Goal: Transaction & Acquisition: Purchase product/service

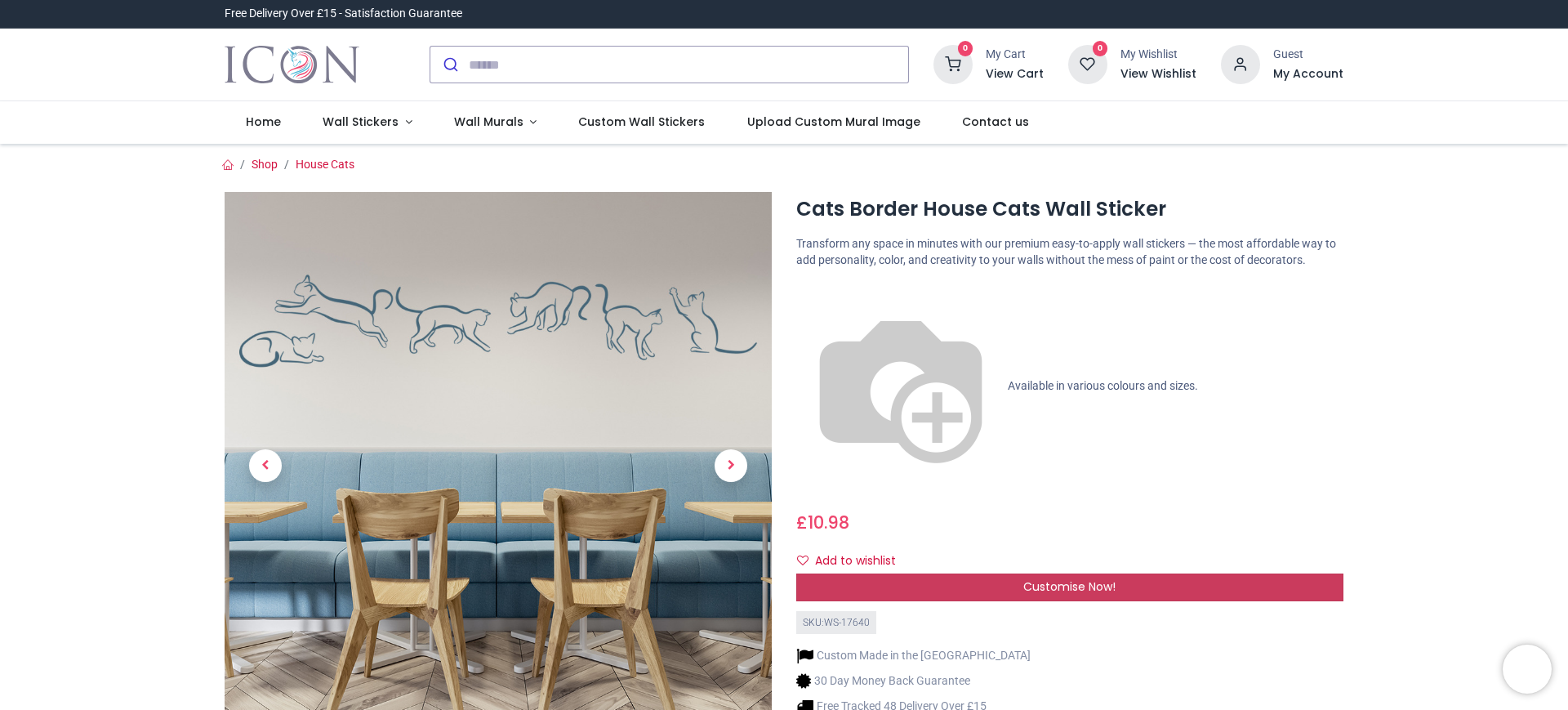
click at [1130, 573] on div "Customise Now!" at bounding box center [1070, 587] width 547 height 28
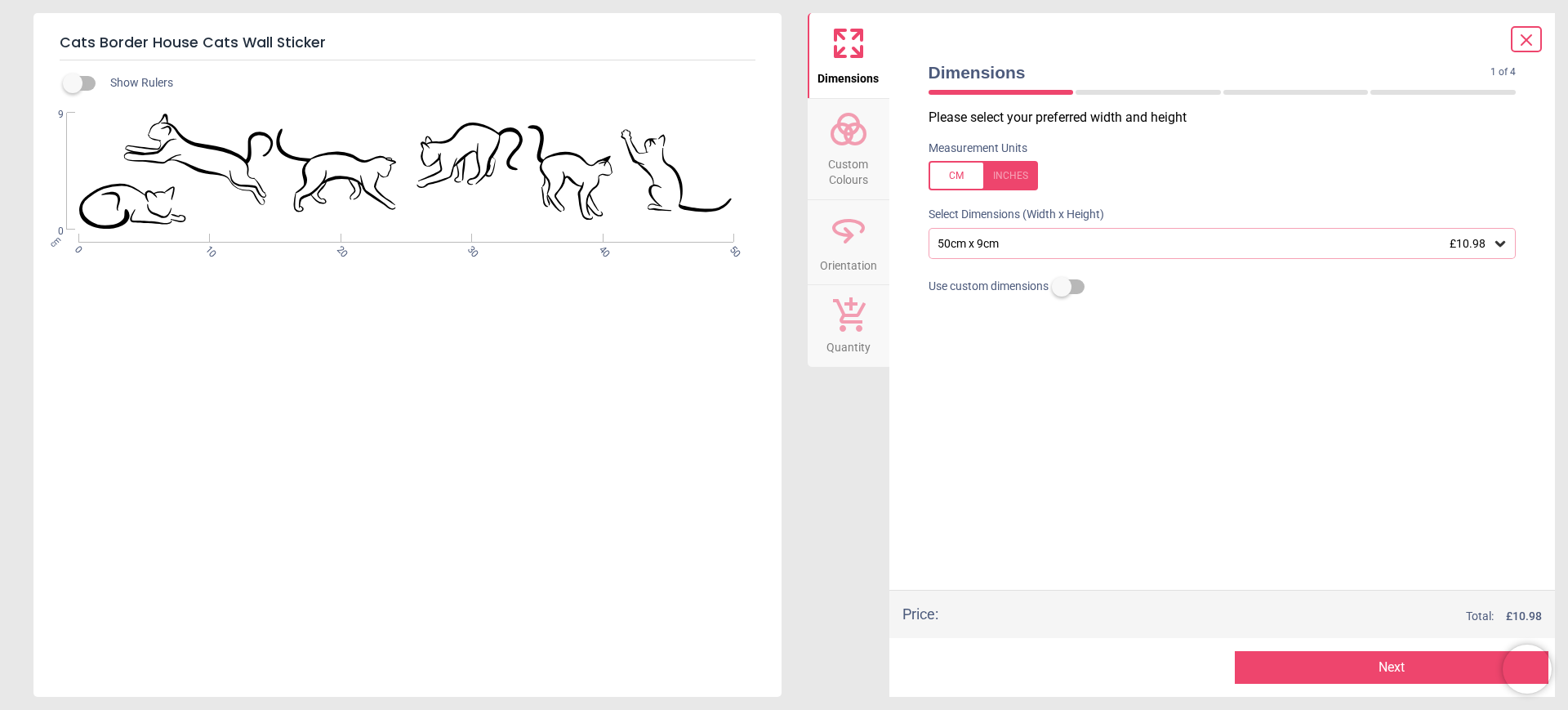
click at [1023, 176] on div at bounding box center [983, 176] width 110 height 29
click at [1067, 253] on div "19.7" x 3.5" (1ft 8" x 0ft 4") £10.98" at bounding box center [1222, 243] width 588 height 31
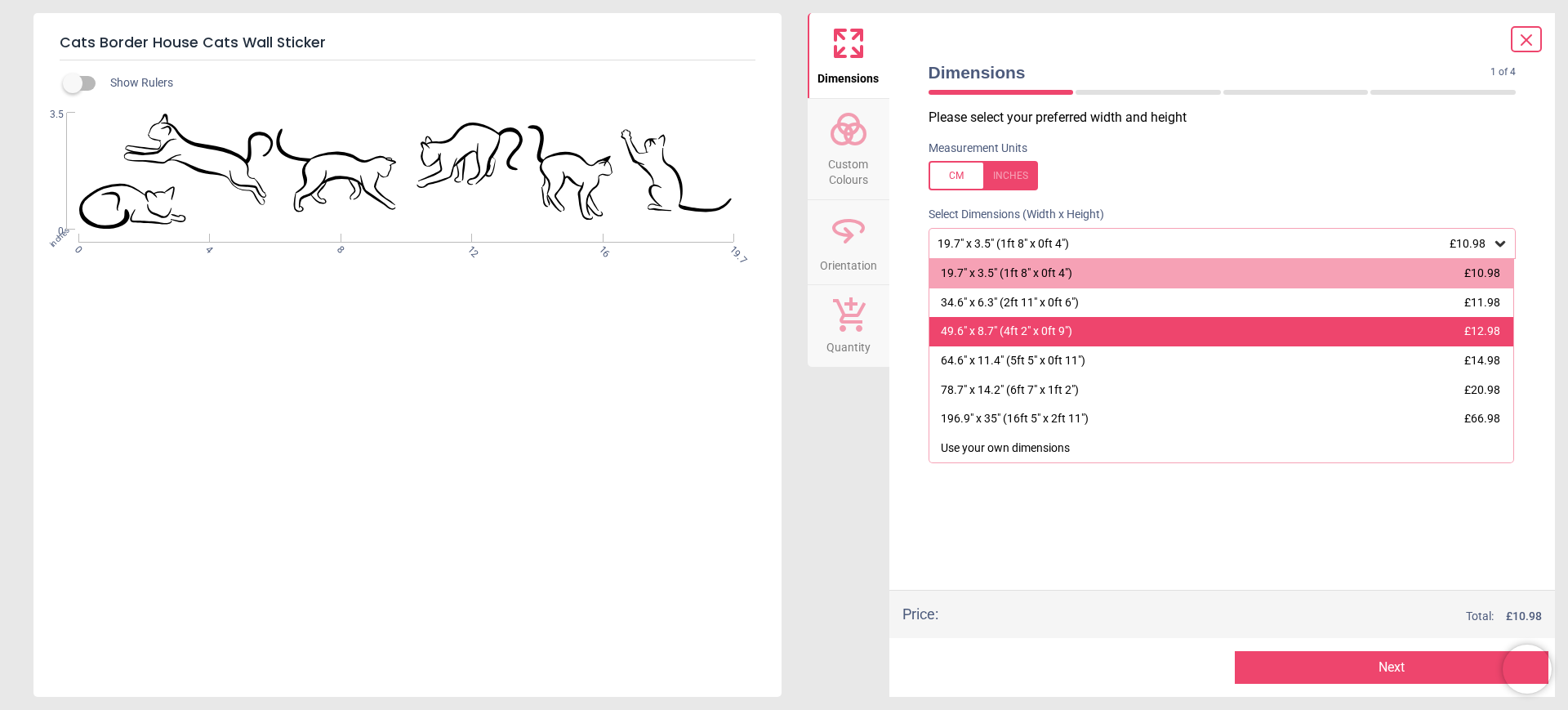
click at [1005, 330] on div "49.6" x 8.7" (4ft 2" x 0ft 9")" at bounding box center [1006, 332] width 132 height 16
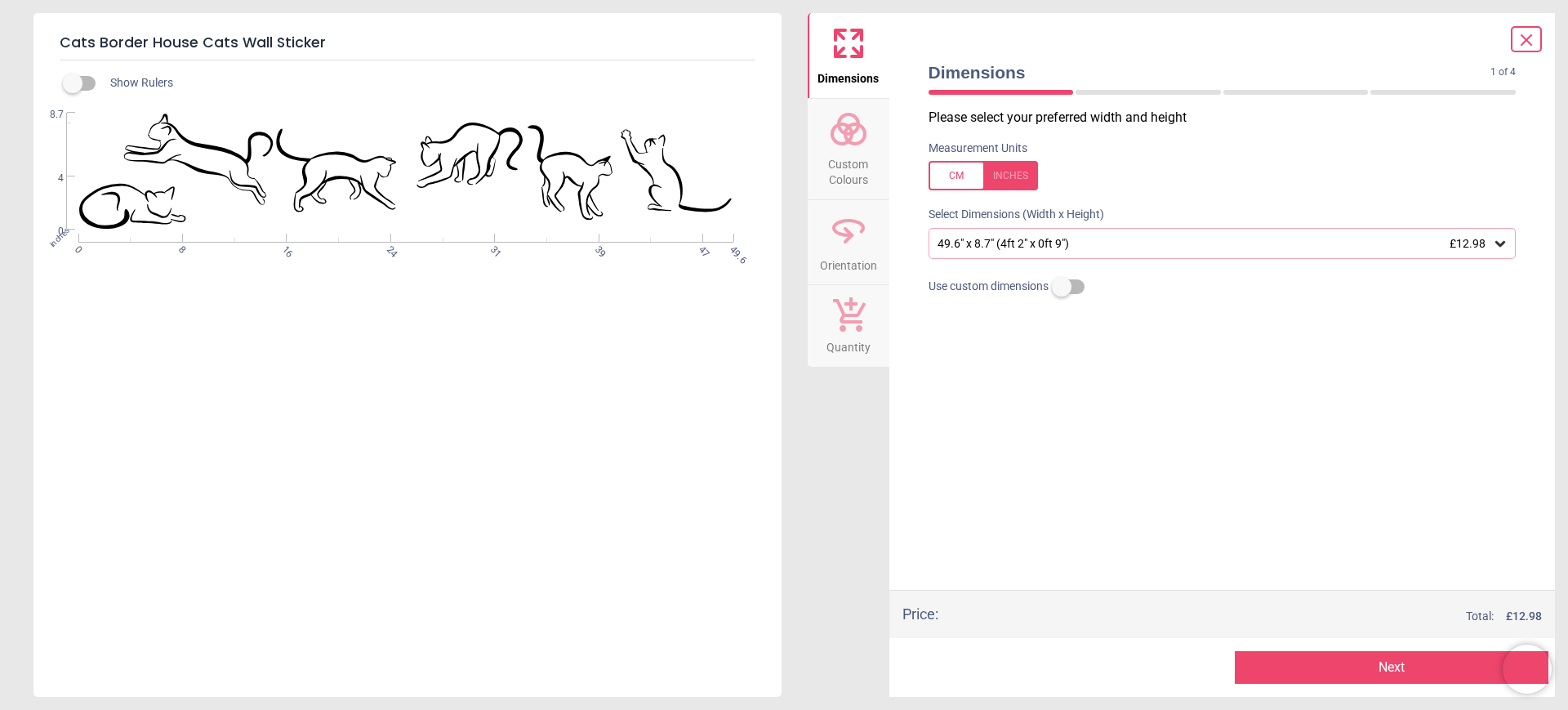
click at [1352, 664] on button "Next" at bounding box center [1391, 667] width 314 height 33
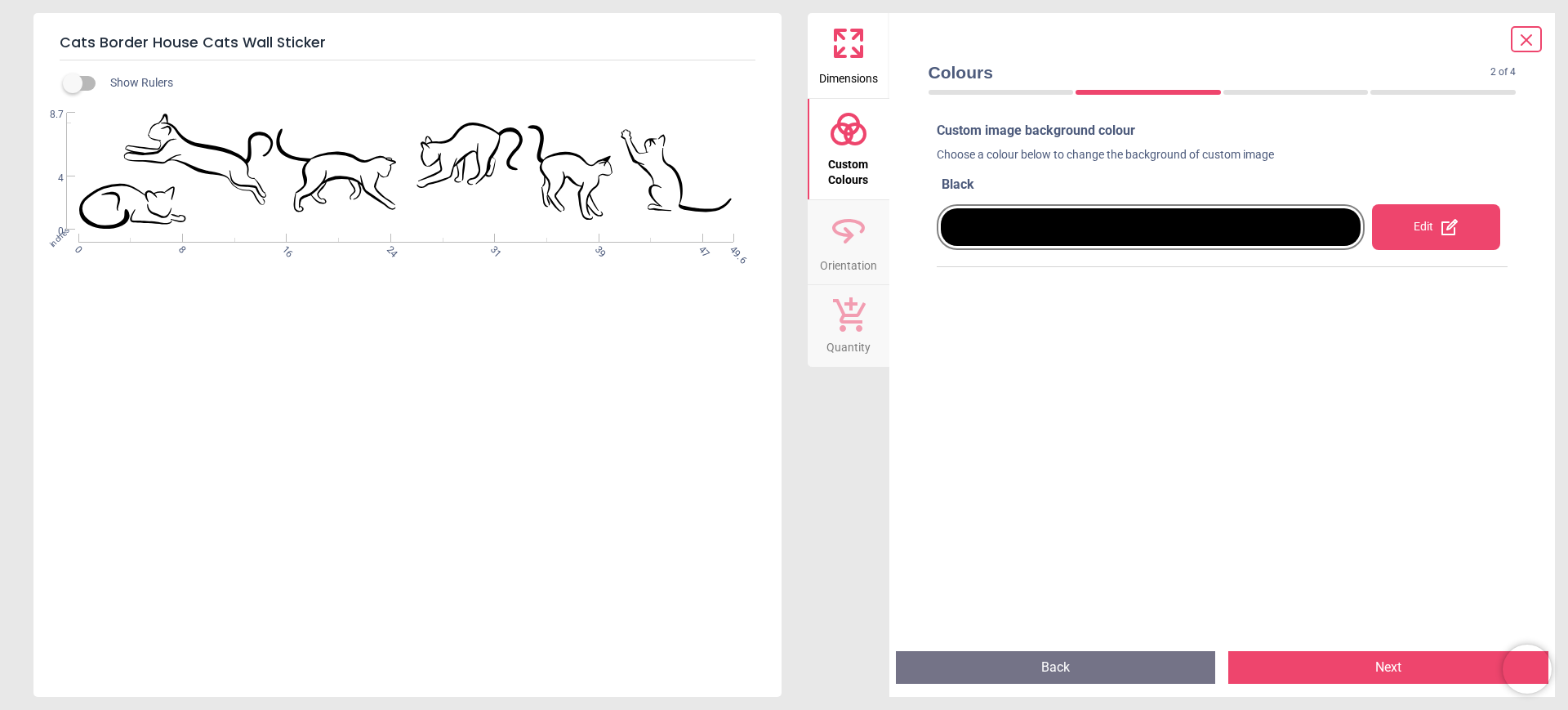
click at [1418, 227] on div "Edit" at bounding box center [1436, 227] width 129 height 46
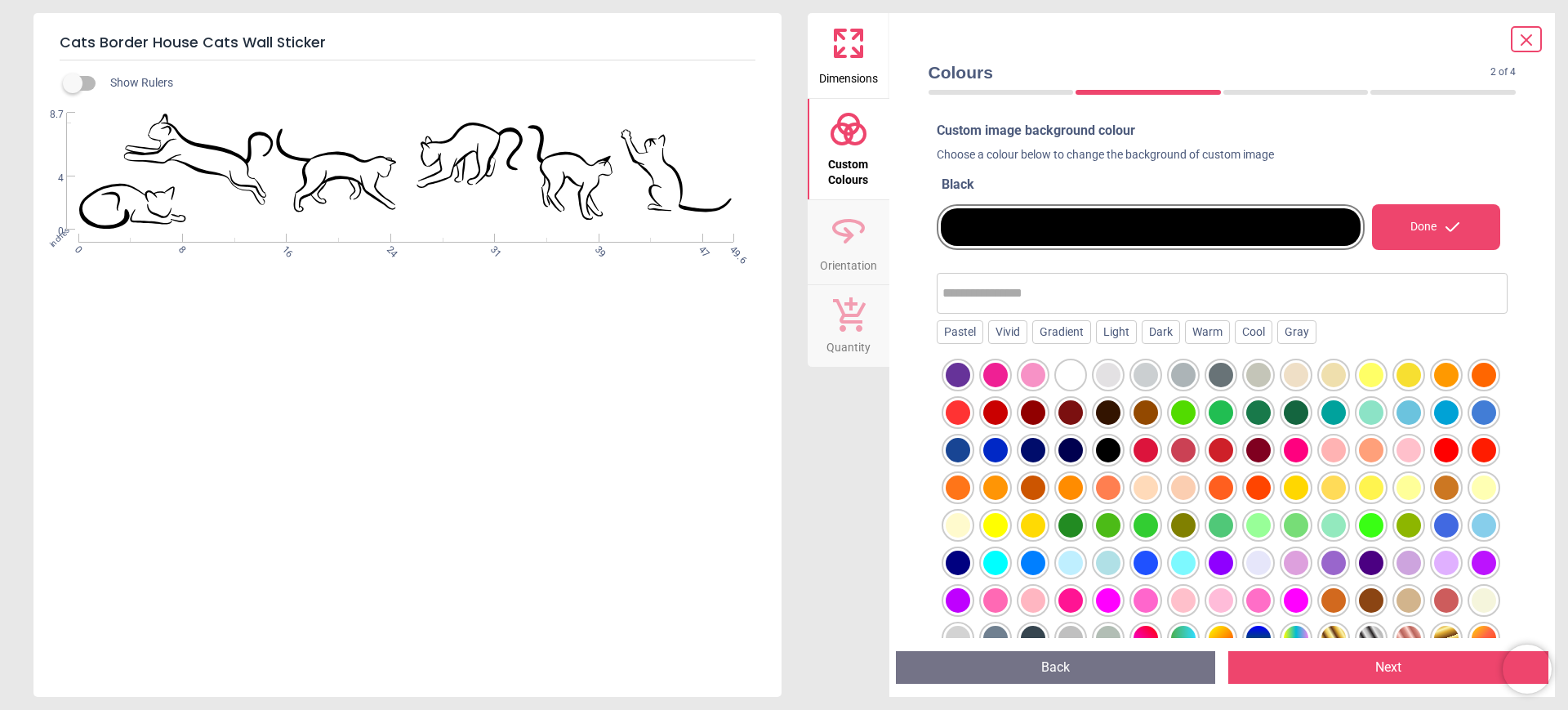
click at [1008, 566] on div at bounding box center [996, 563] width 25 height 25
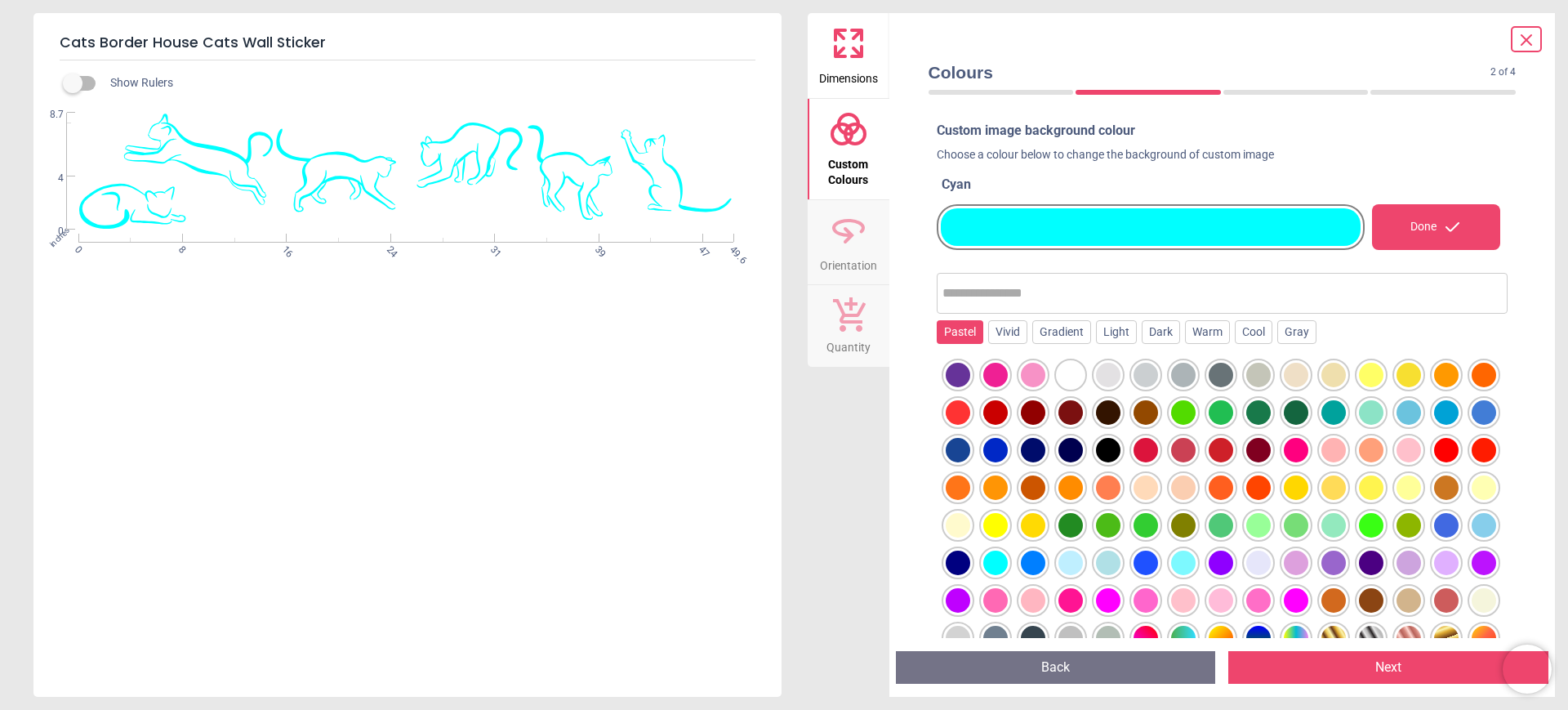
click at [965, 337] on div "Pastel" at bounding box center [960, 332] width 47 height 25
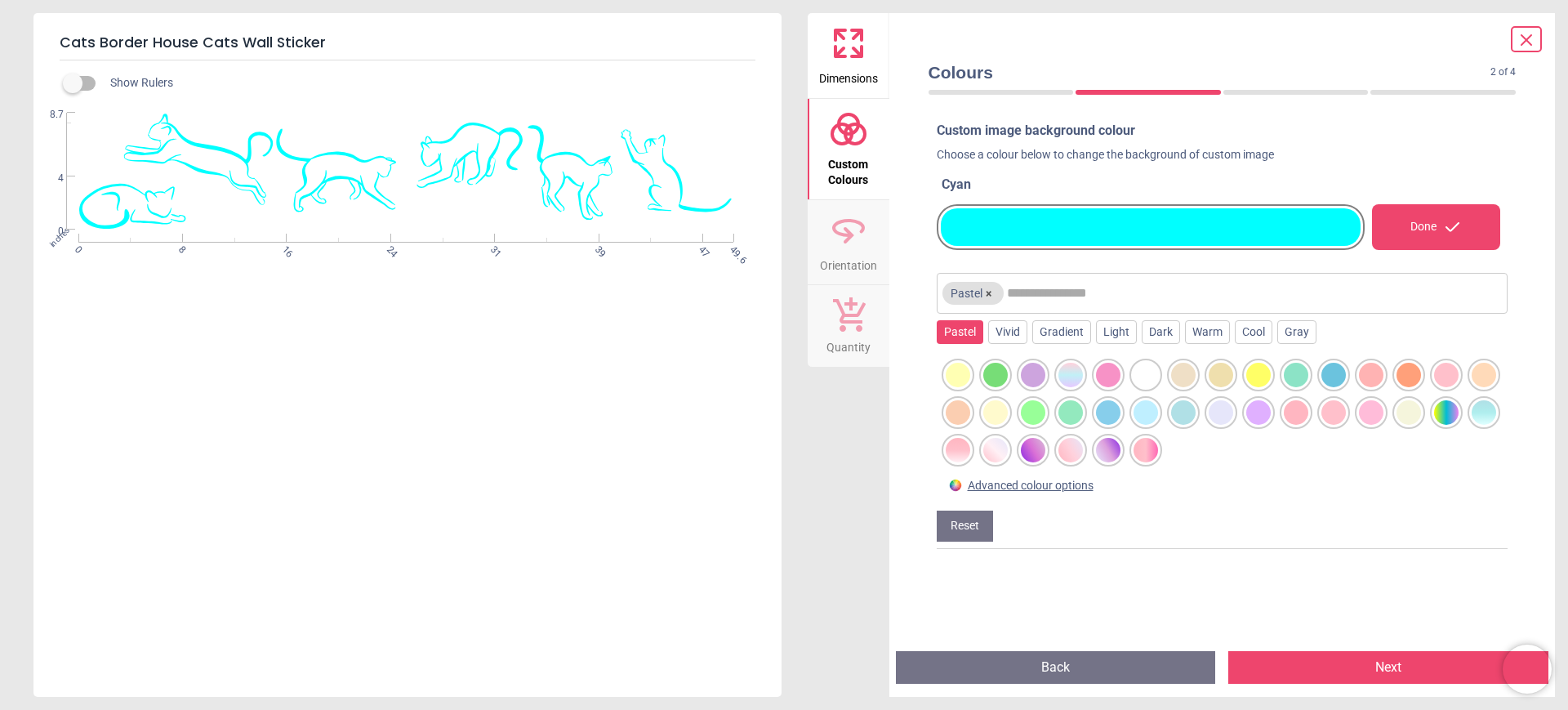
click at [1121, 410] on div at bounding box center [1109, 413] width 25 height 25
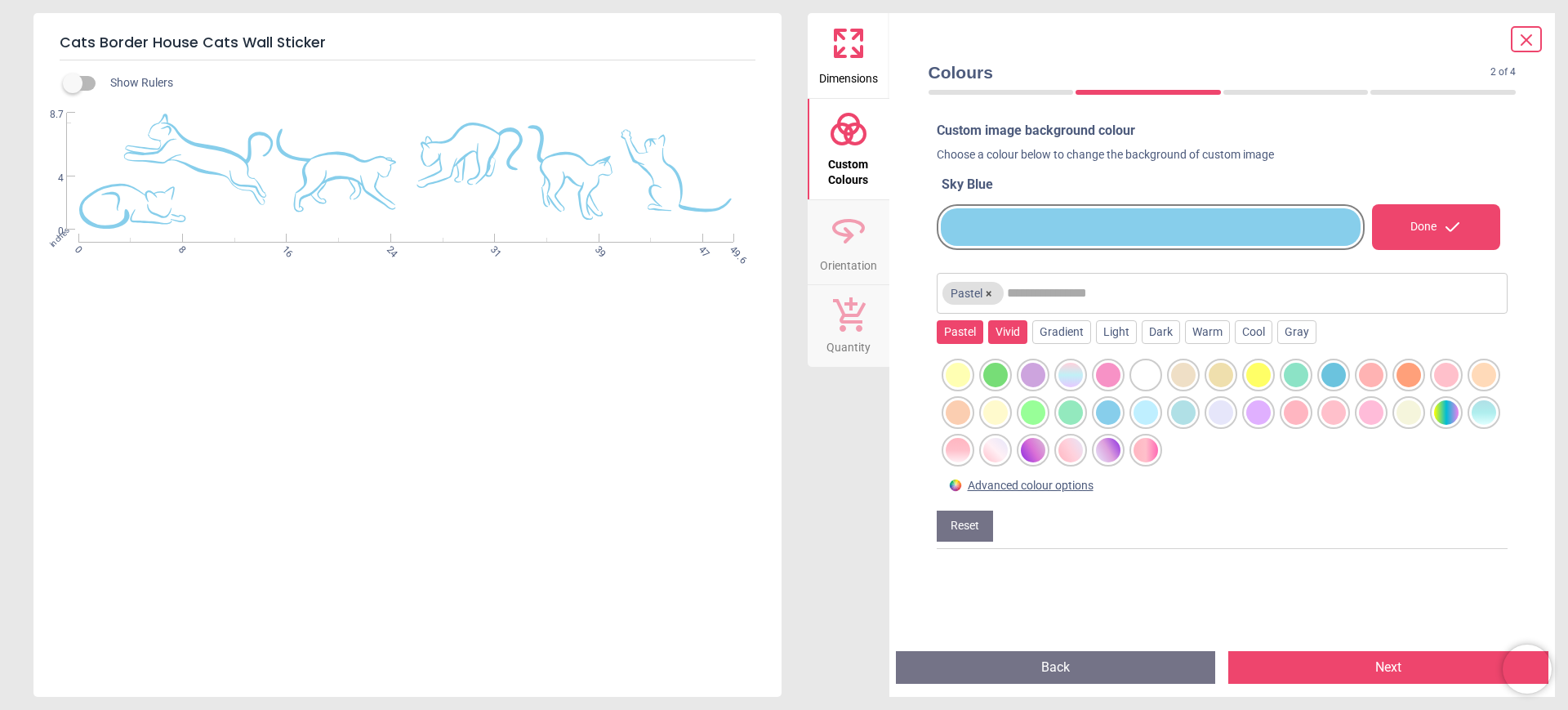
click at [1005, 332] on div "Vivid" at bounding box center [1008, 332] width 39 height 25
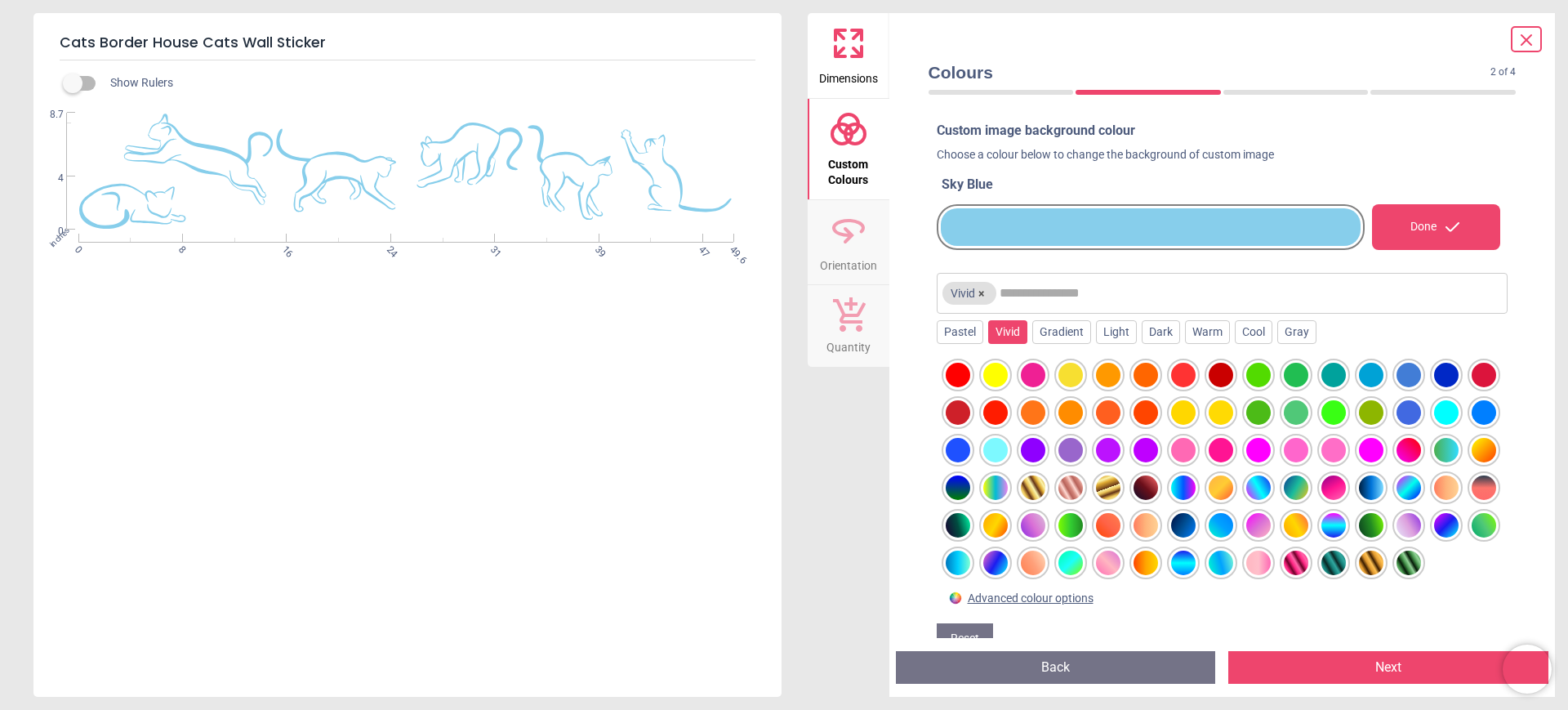
click at [1371, 374] on div at bounding box center [1371, 375] width 25 height 25
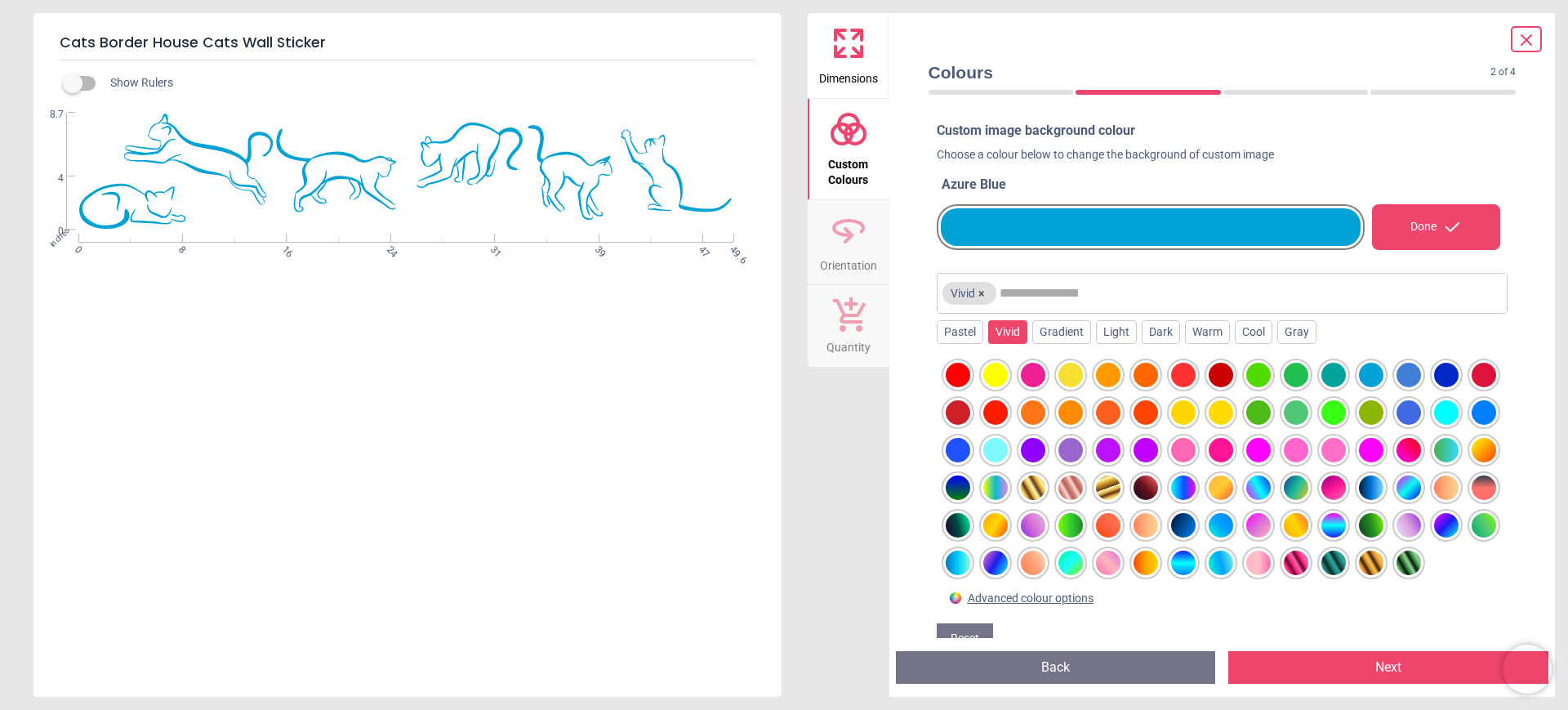
click at [1406, 375] on div at bounding box center [1409, 375] width 25 height 25
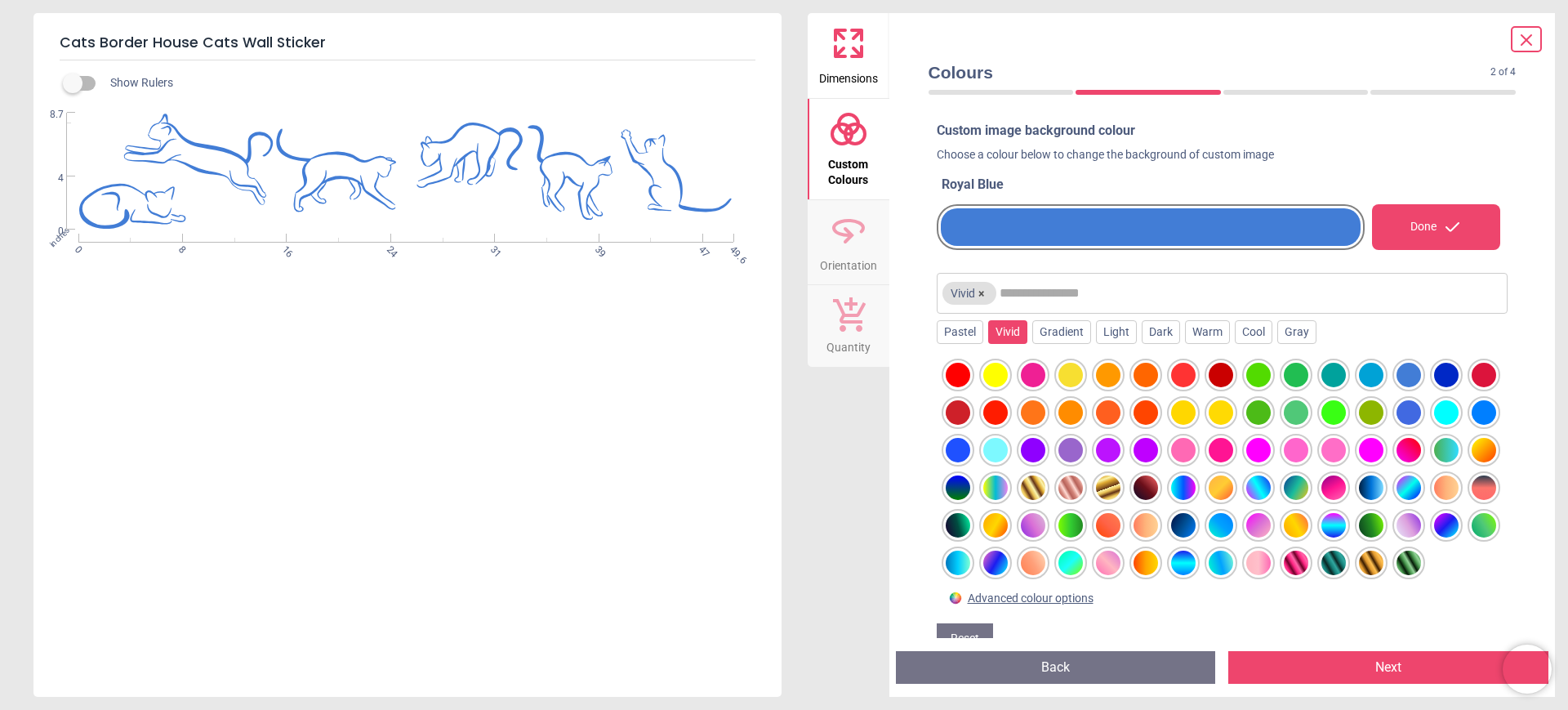
click at [1435, 425] on div at bounding box center [1447, 413] width 25 height 25
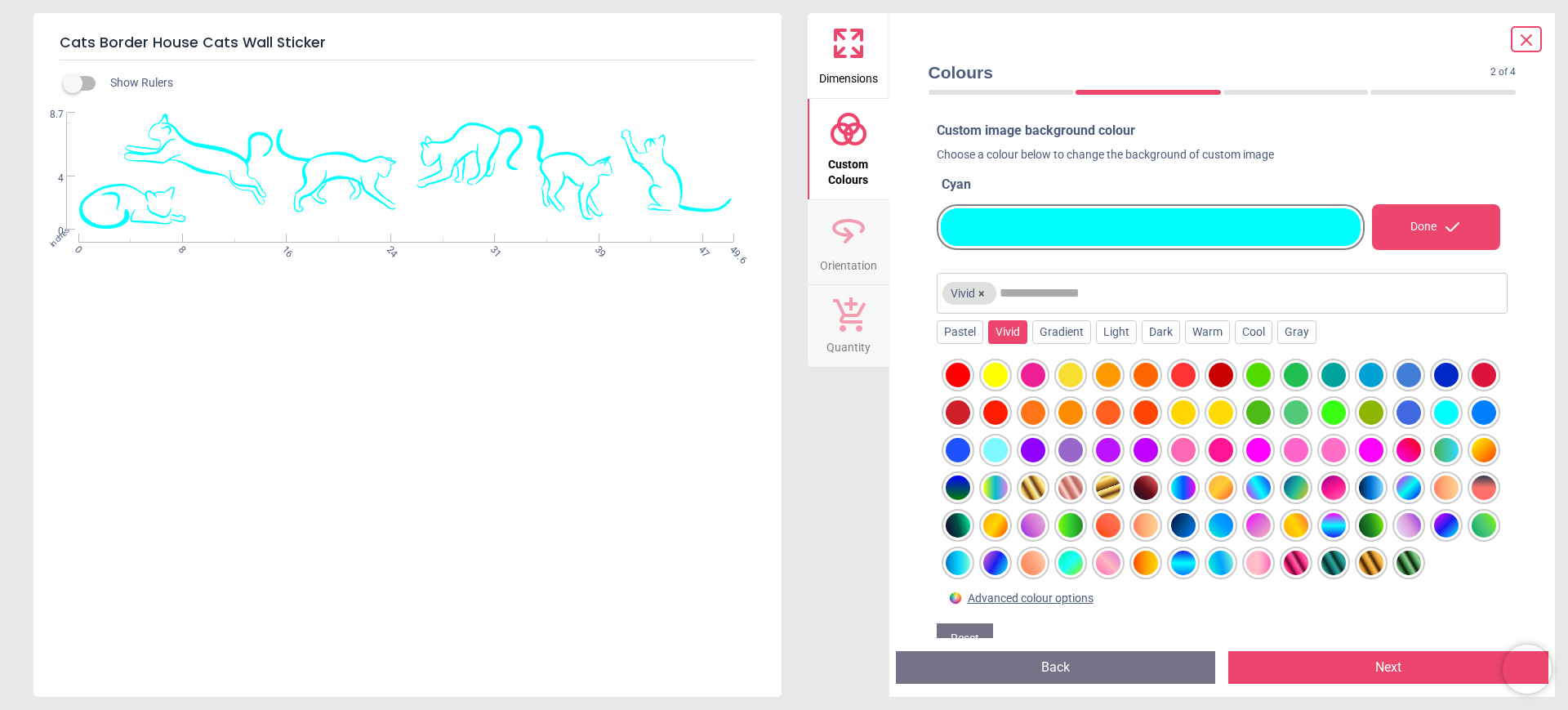
click at [1008, 449] on div at bounding box center [996, 450] width 25 height 25
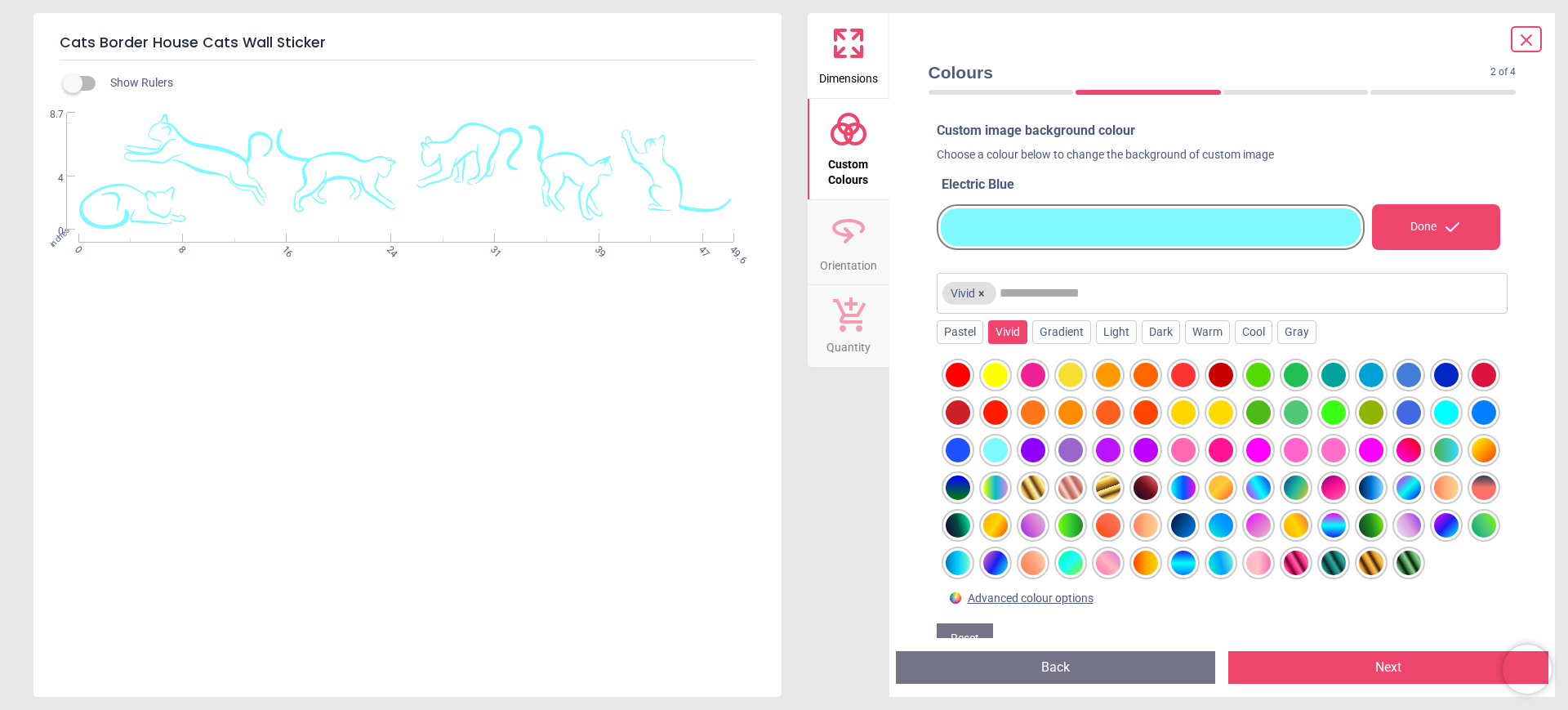
click at [1371, 370] on div at bounding box center [1371, 375] width 25 height 25
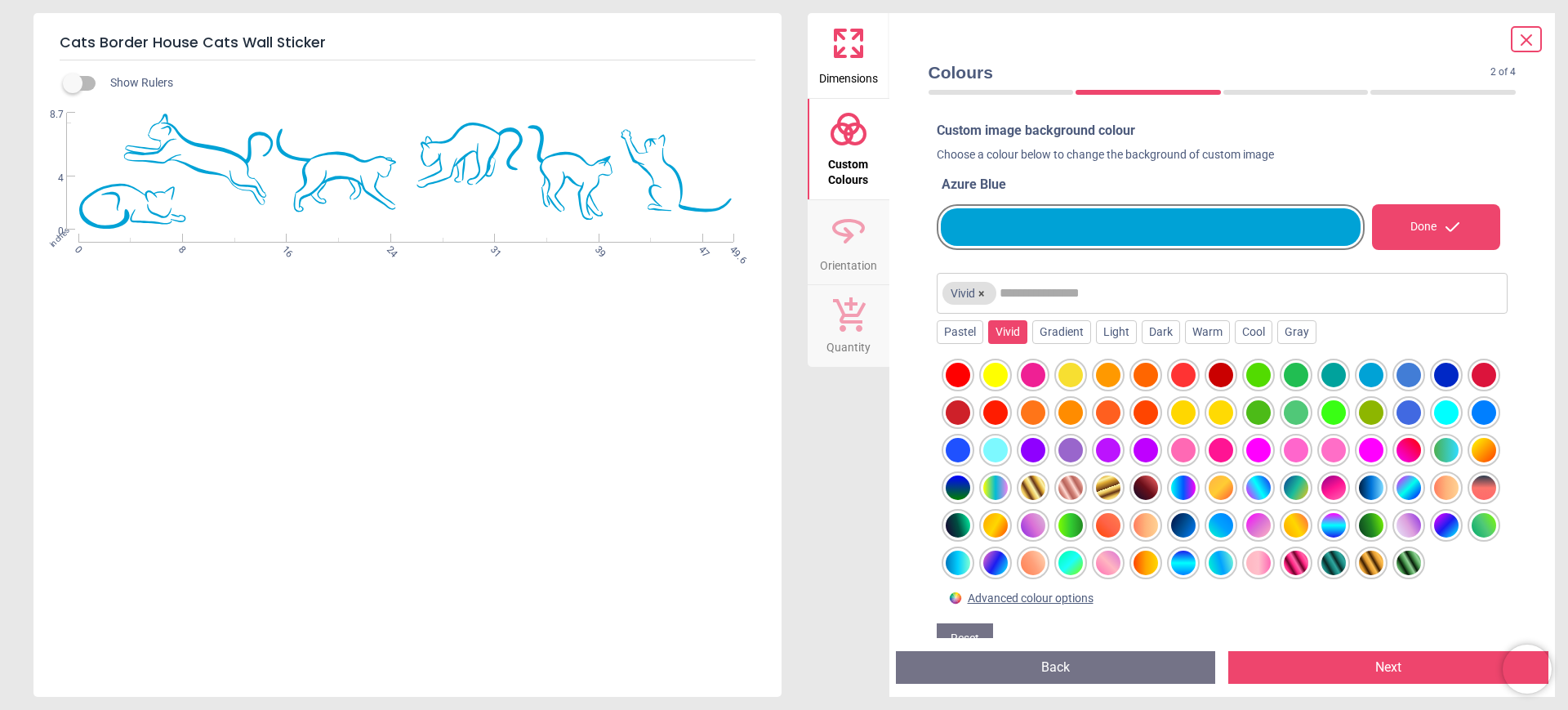
click at [1402, 374] on div at bounding box center [1409, 375] width 25 height 25
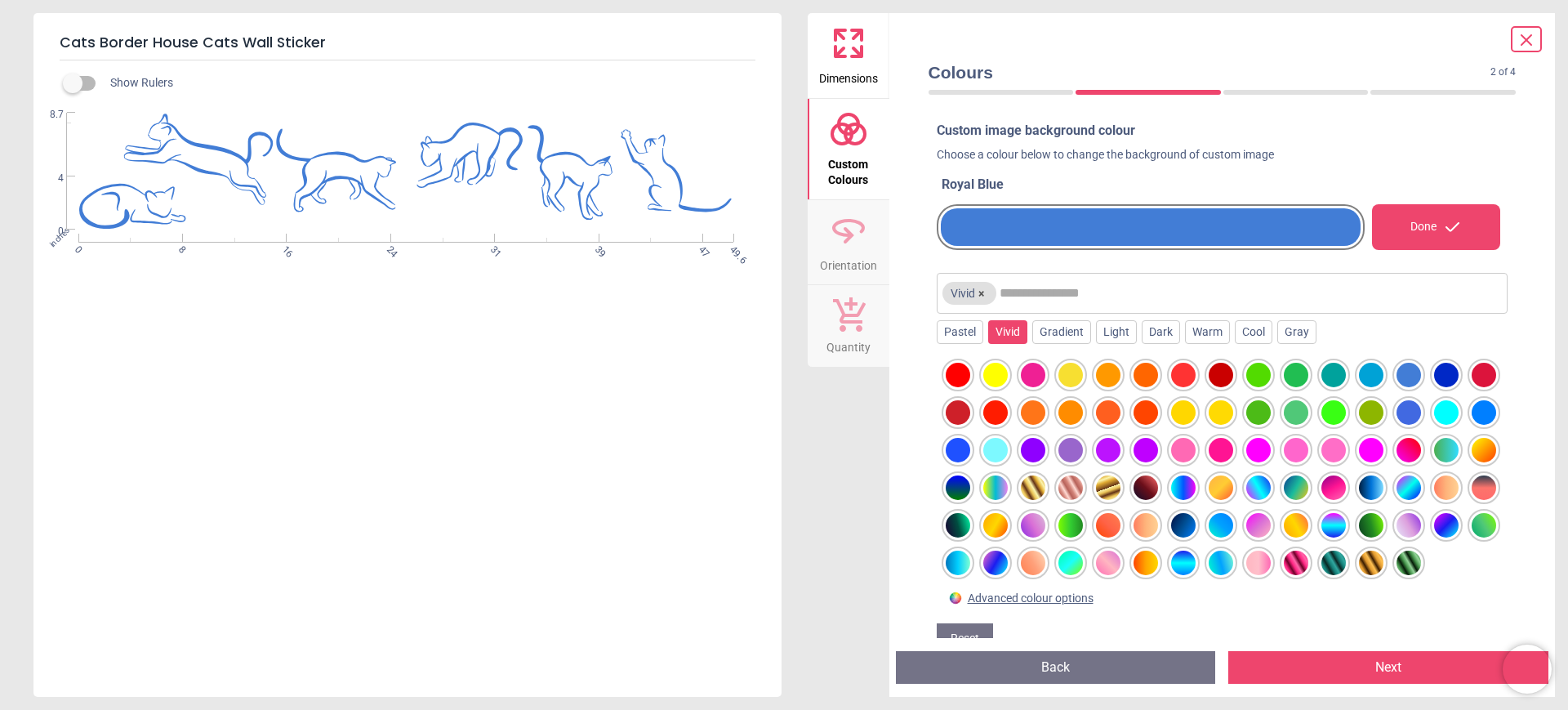
click at [1376, 371] on div at bounding box center [1371, 375] width 25 height 25
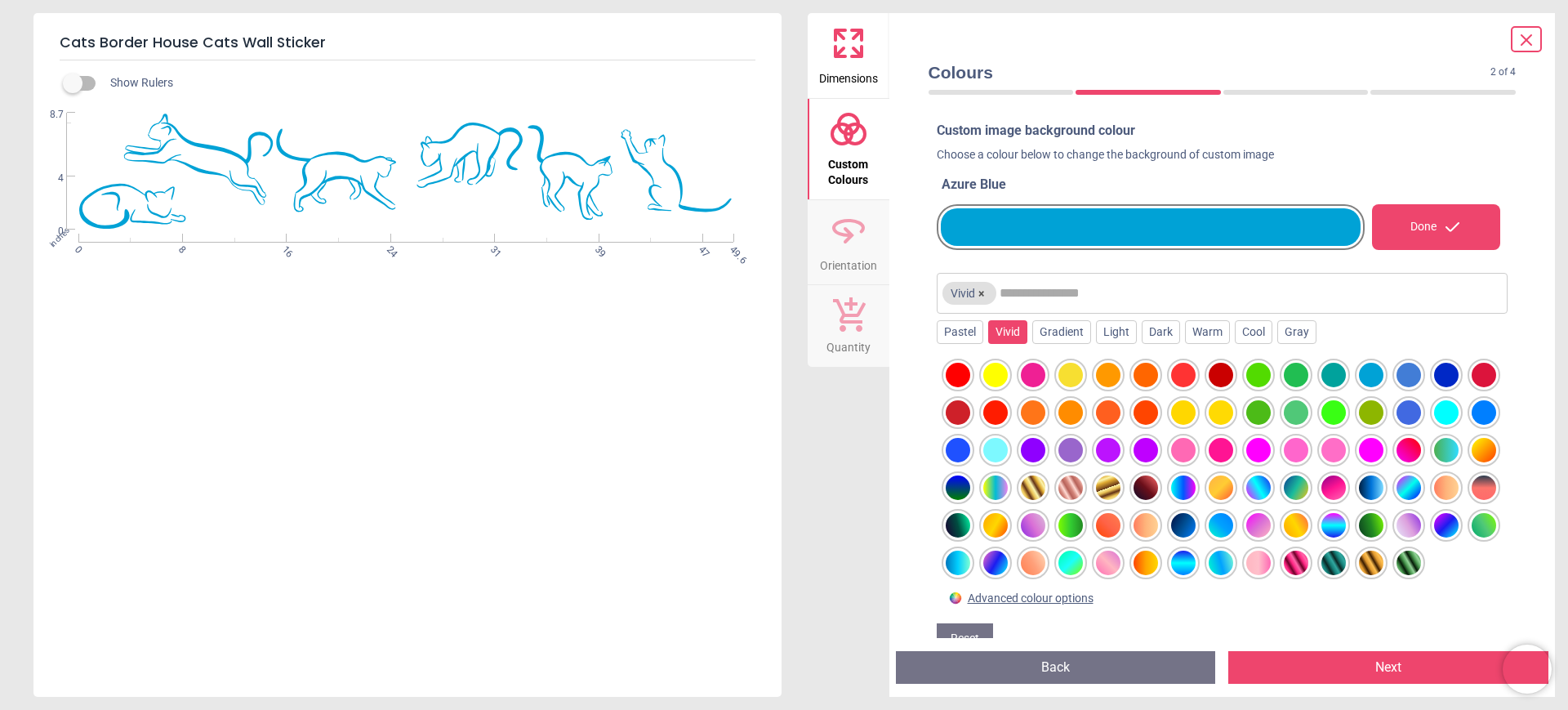
click at [1376, 371] on div at bounding box center [1371, 375] width 25 height 25
